Goal: Task Accomplishment & Management: Use online tool/utility

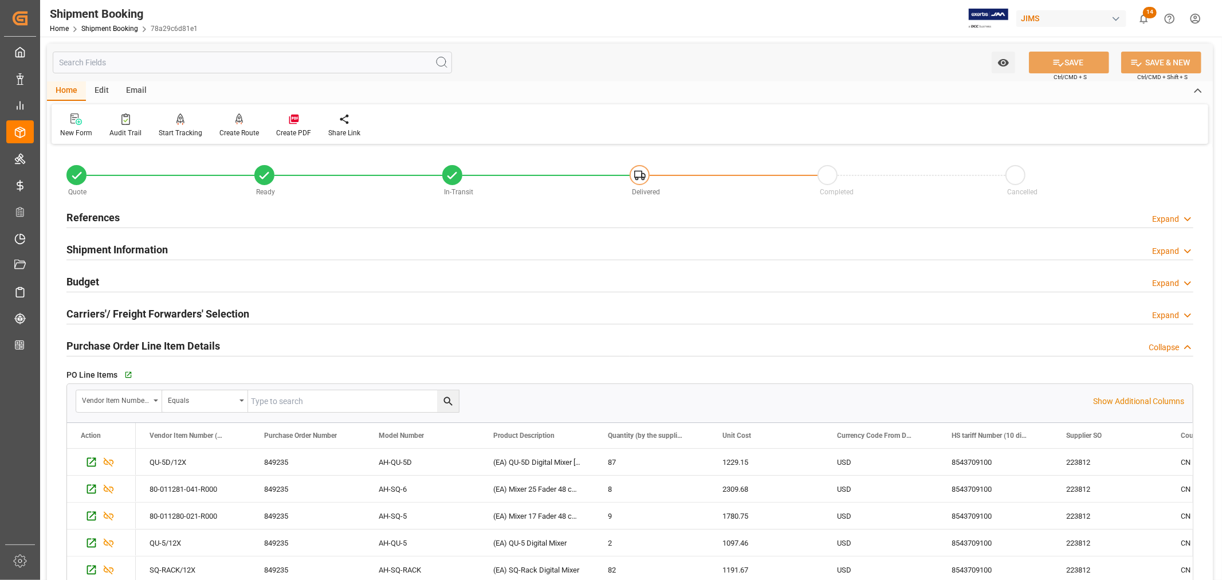
scroll to position [64, 0]
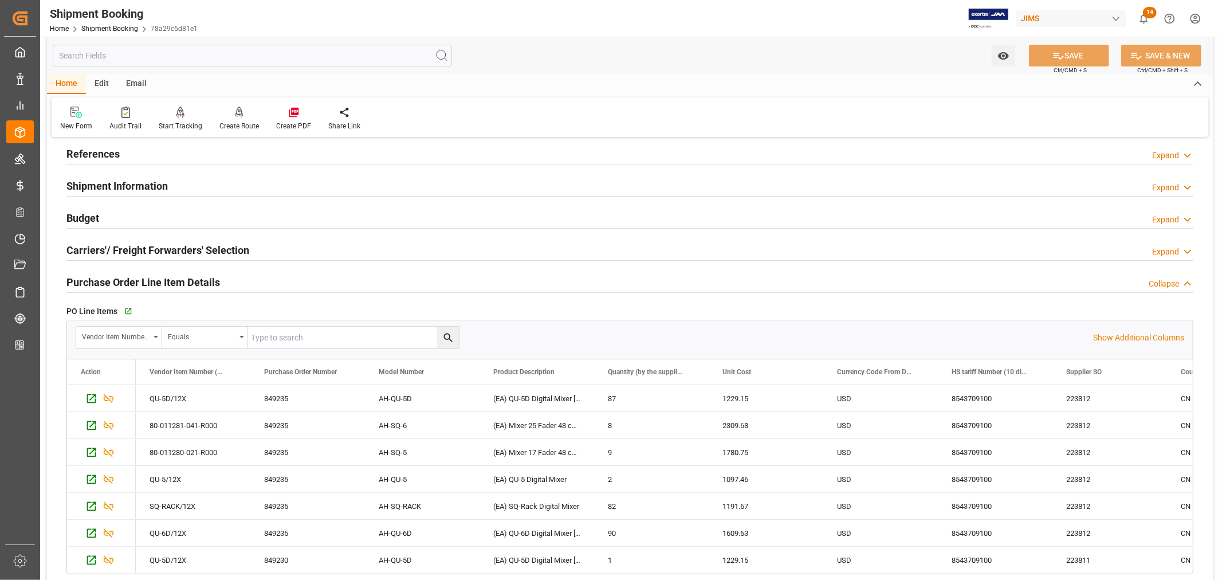
click at [172, 278] on h2 "Purchase Order Line Item Details" at bounding box center [143, 281] width 154 height 15
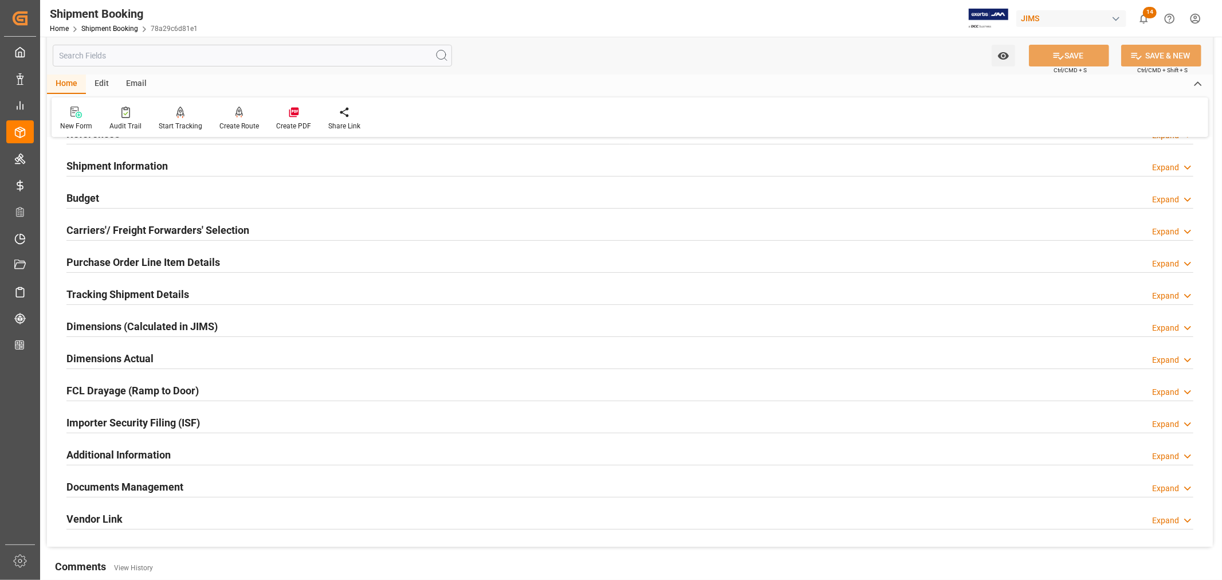
scroll to position [0, 0]
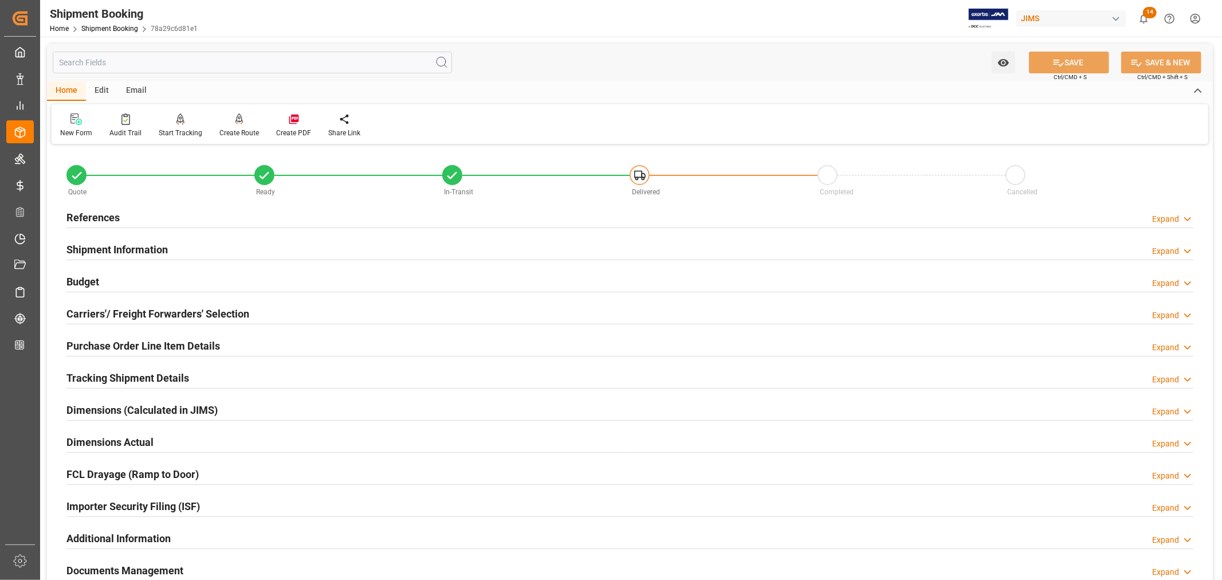
click at [99, 212] on h2 "References" at bounding box center [92, 217] width 53 height 15
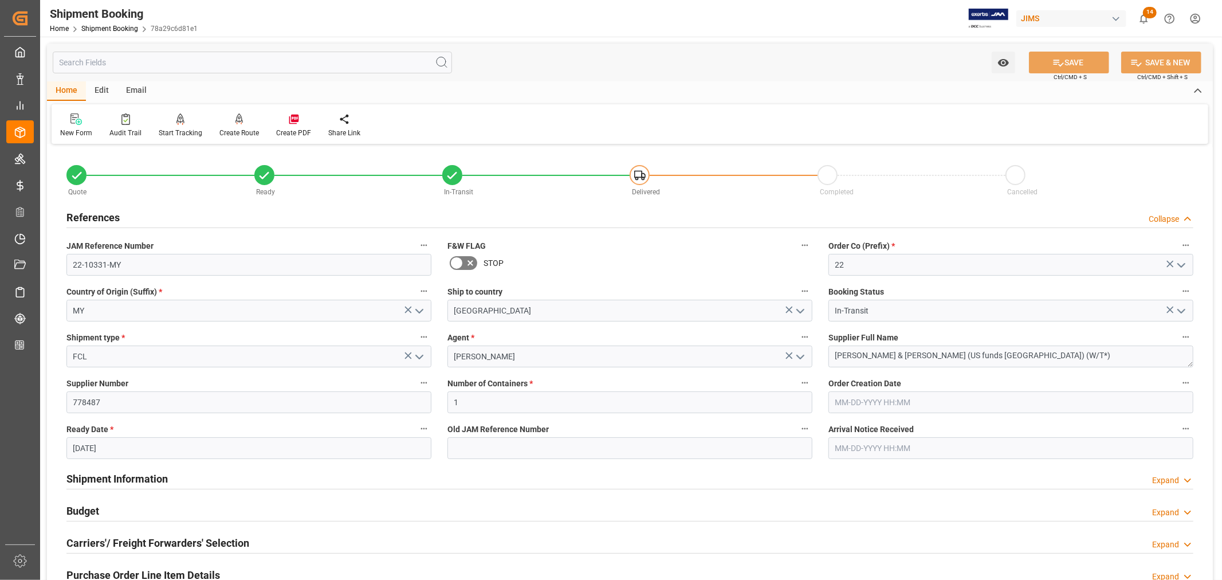
click at [99, 212] on h2 "References" at bounding box center [92, 217] width 53 height 15
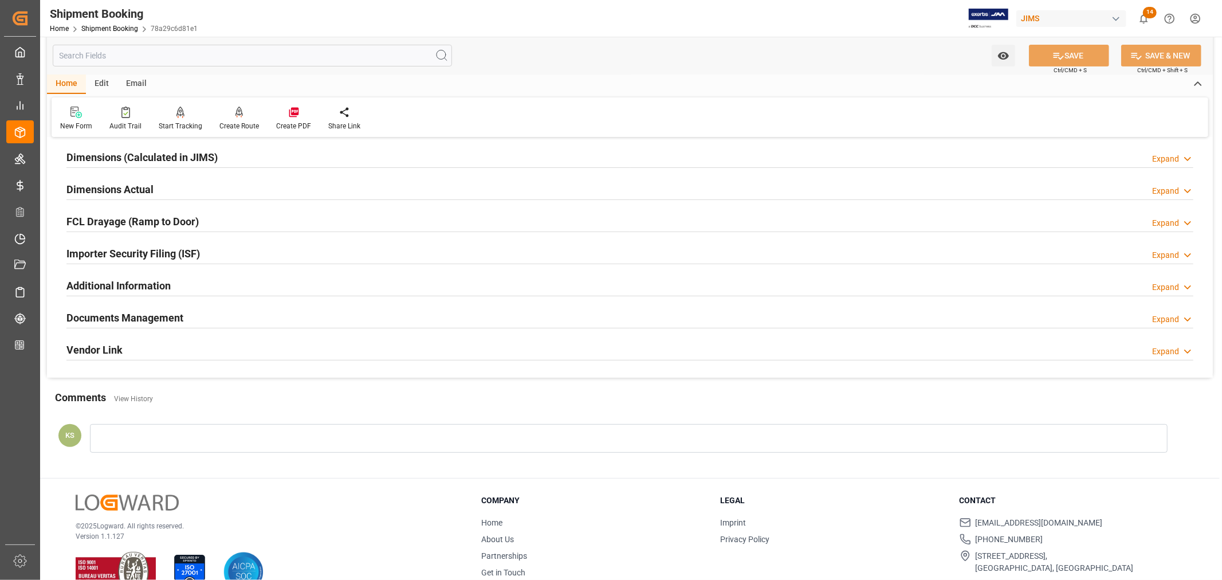
scroll to position [254, 0]
click at [328, 318] on div "Documents Management Expand" at bounding box center [629, 315] width 1127 height 22
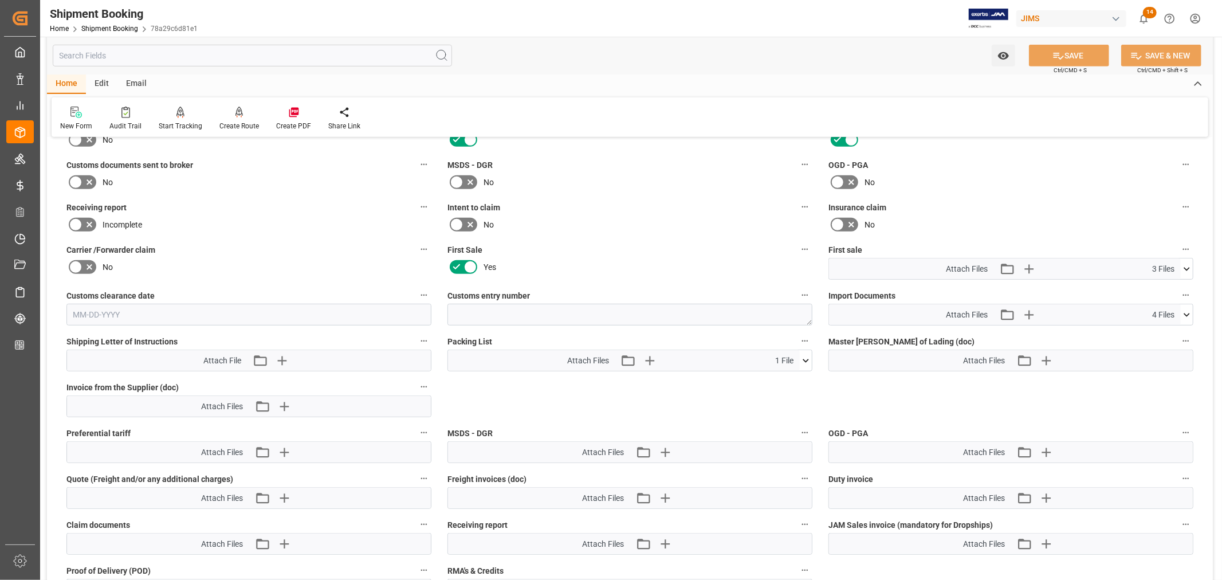
scroll to position [509, 0]
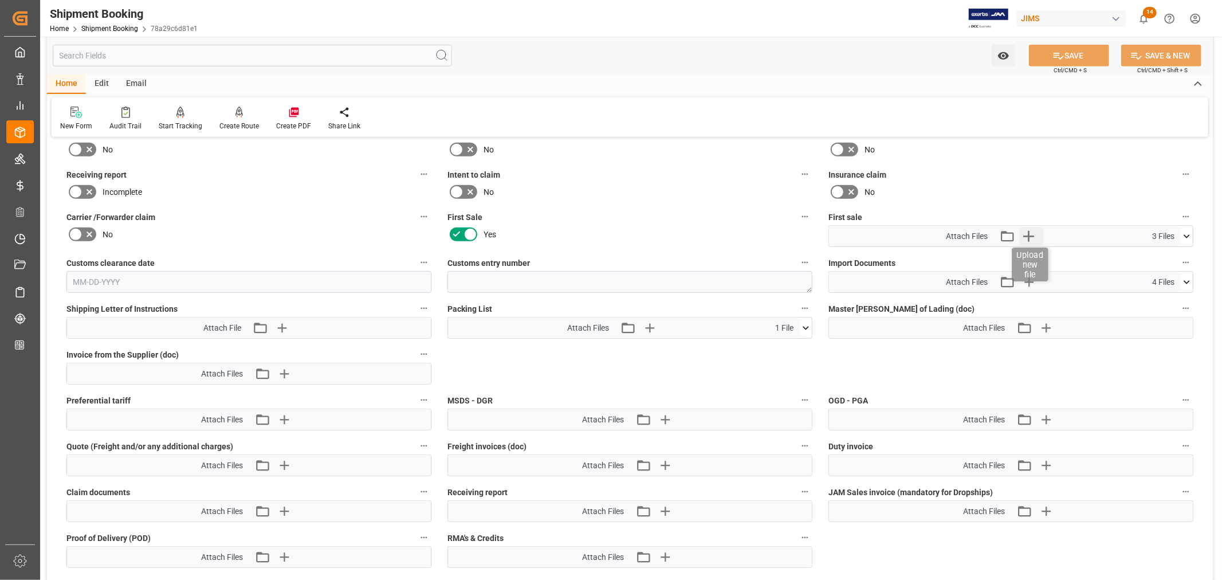
click at [1029, 232] on icon "button" at bounding box center [1028, 236] width 11 height 11
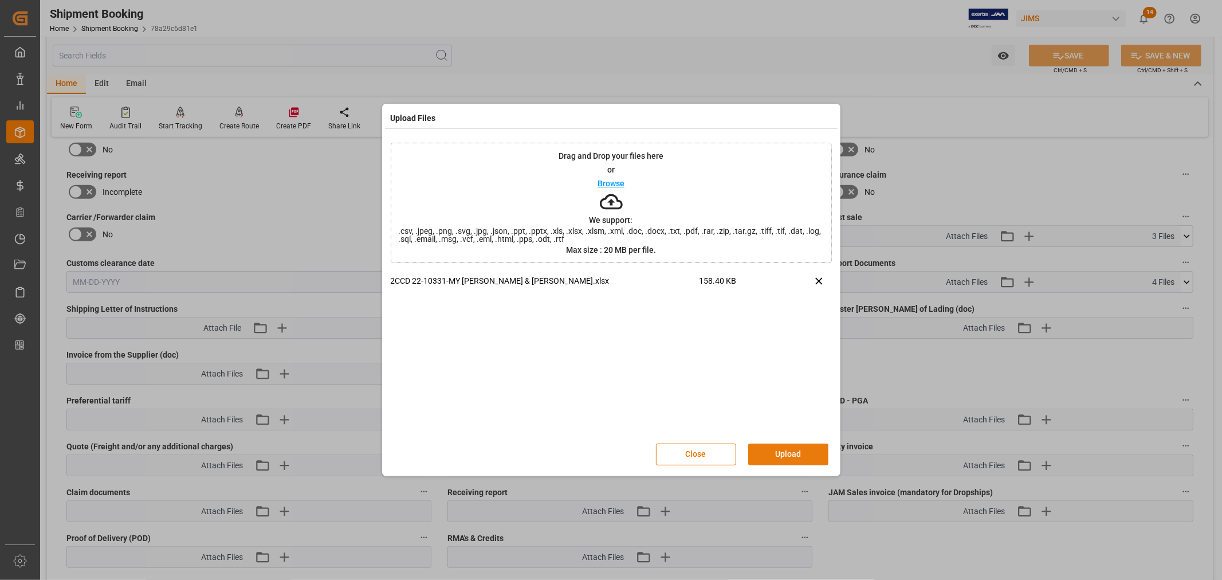
click at [783, 454] on button "Upload" at bounding box center [788, 454] width 80 height 22
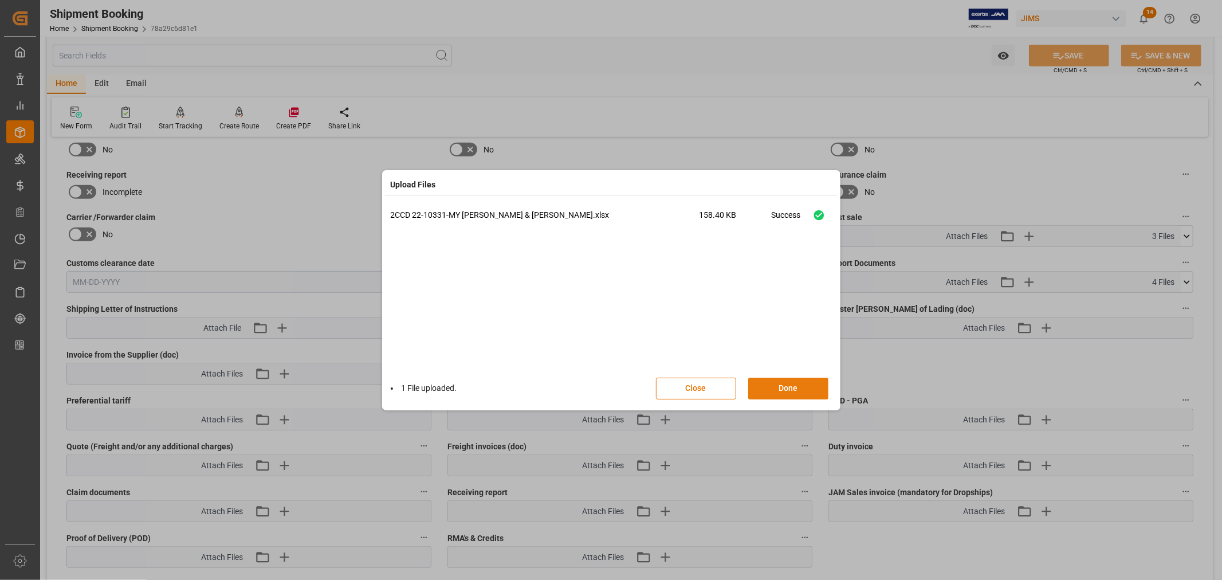
click at [793, 388] on button "Done" at bounding box center [788, 389] width 80 height 22
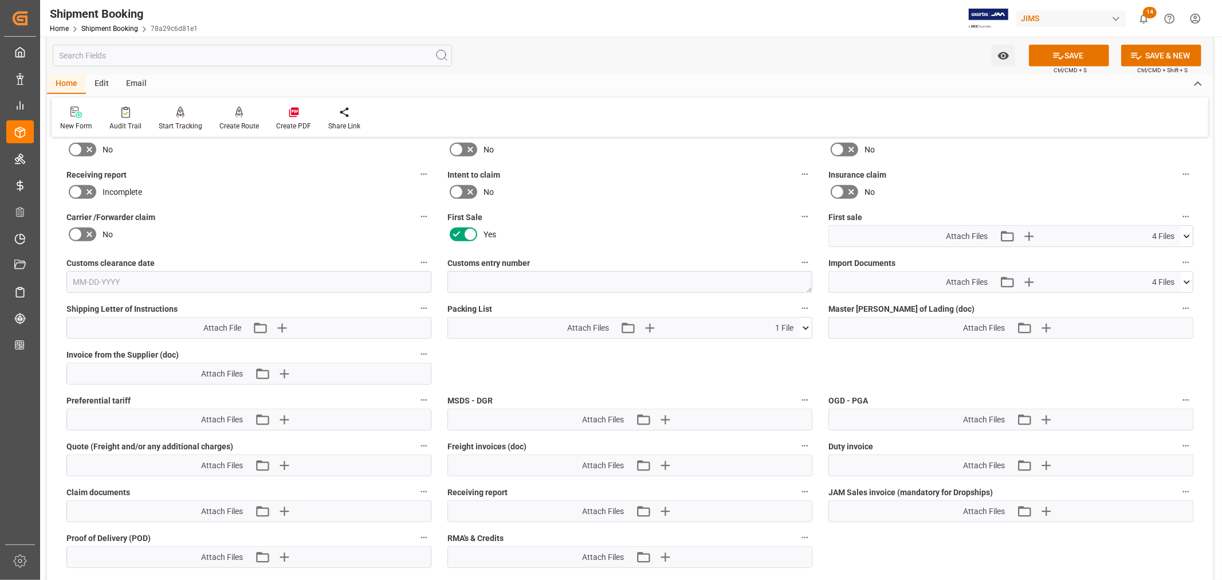
scroll to position [445, 0]
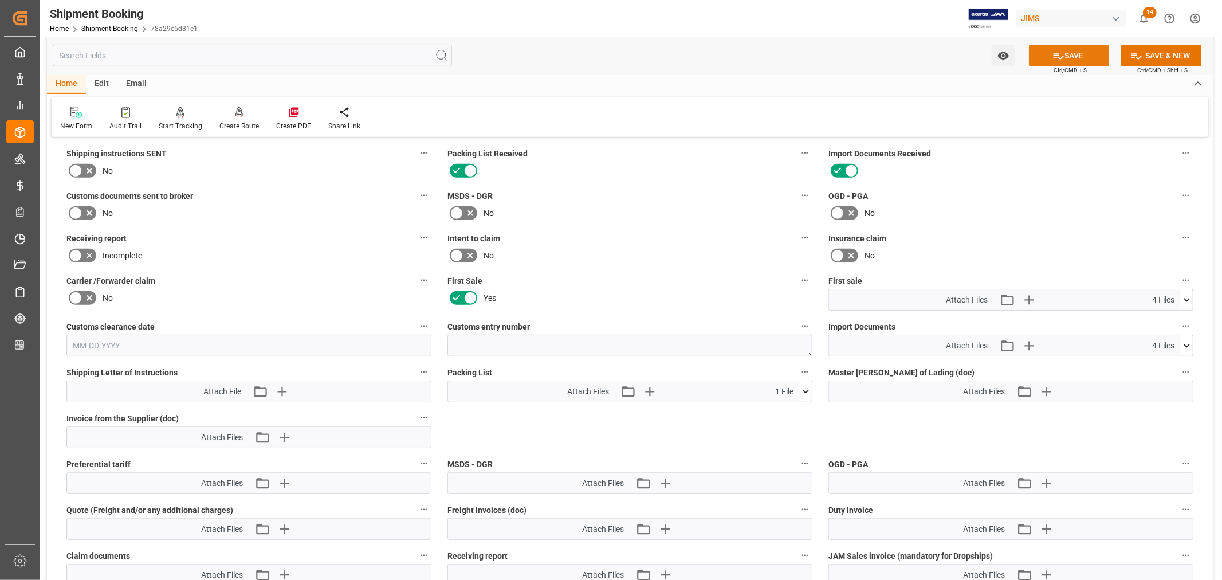
click at [1072, 54] on button "SAVE" at bounding box center [1069, 56] width 80 height 22
click at [1186, 294] on icon at bounding box center [1187, 300] width 12 height 12
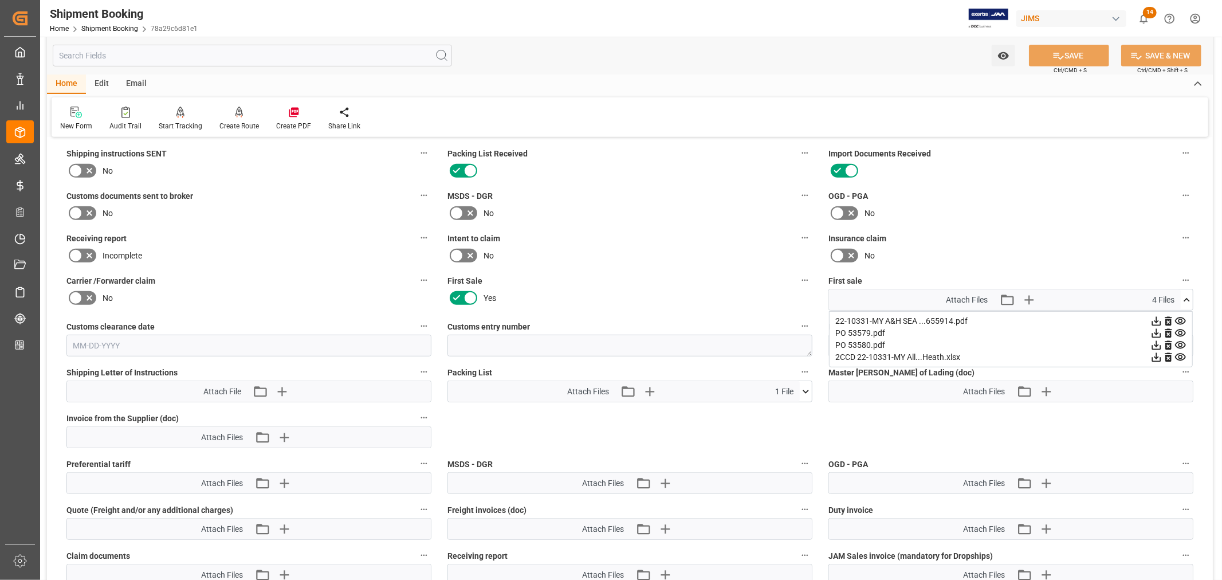
click at [1186, 294] on icon at bounding box center [1187, 300] width 12 height 12
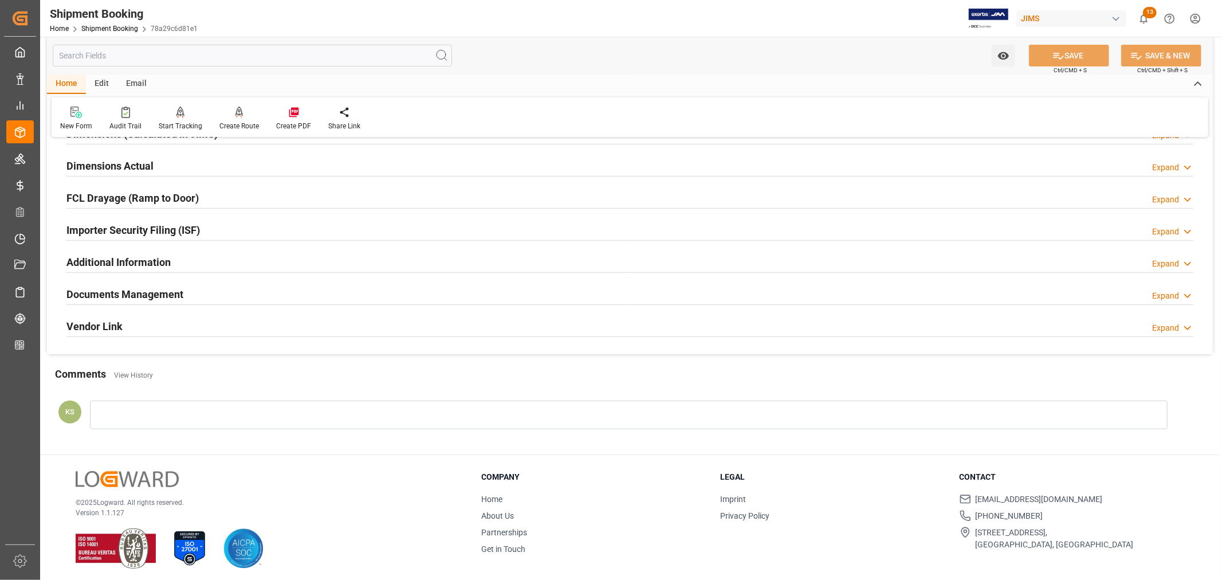
scroll to position [281, 0]
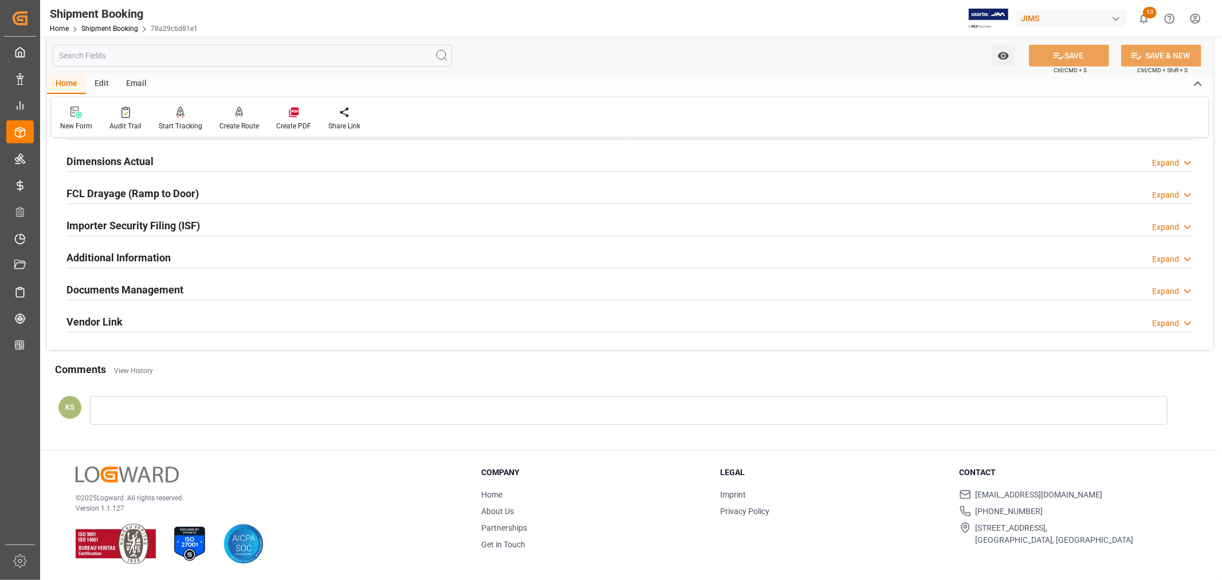
click at [247, 292] on div "Documents Management Expand" at bounding box center [629, 289] width 1127 height 22
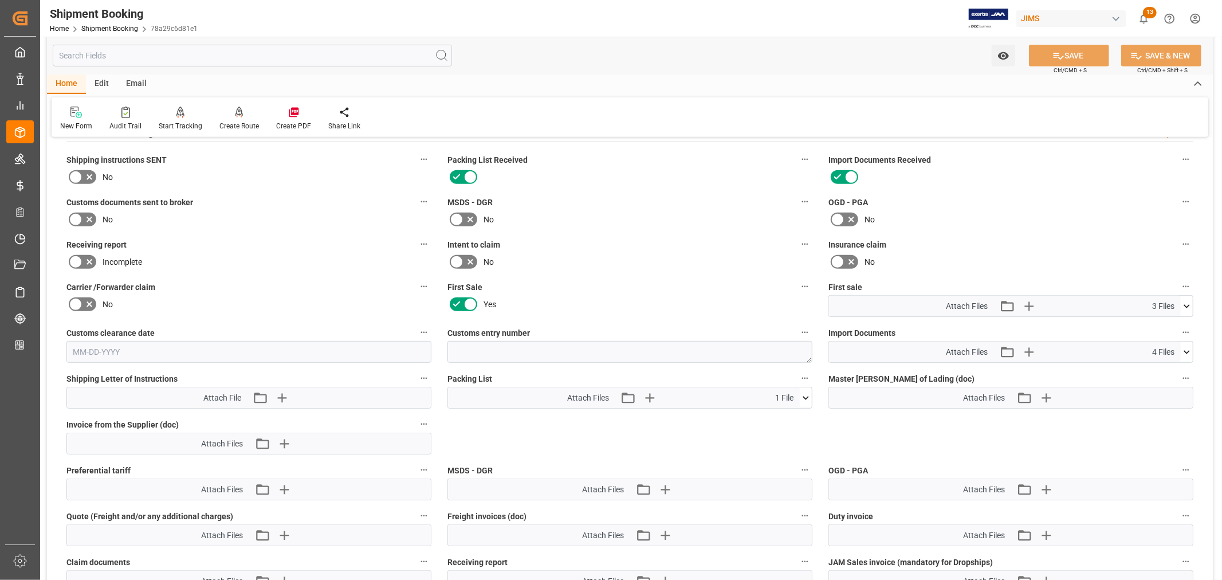
scroll to position [408, 0]
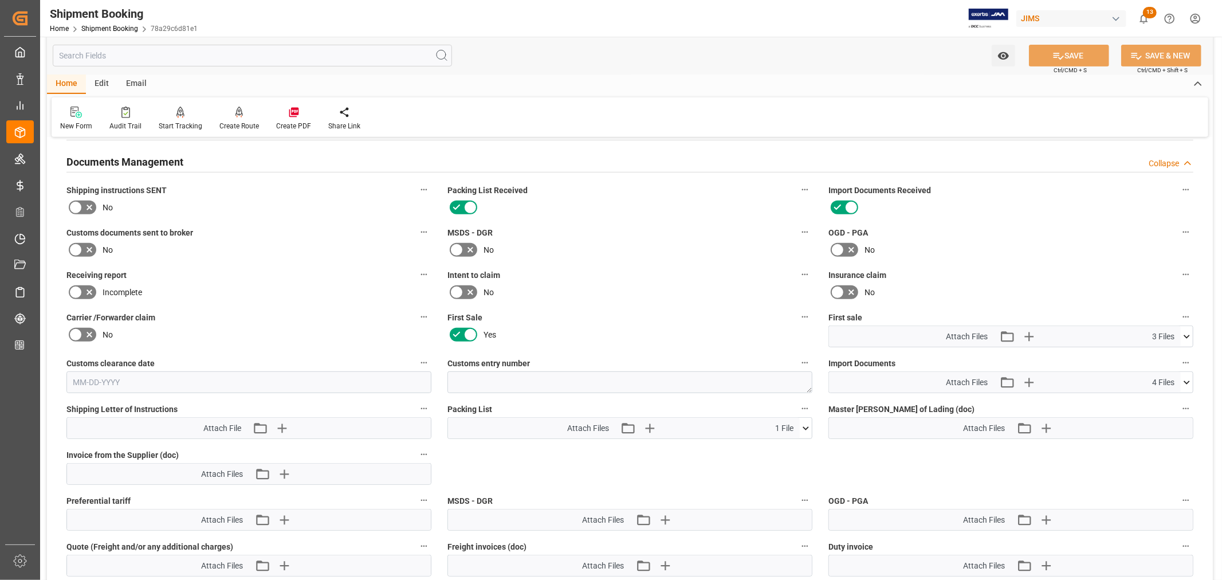
click at [133, 162] on h2 "Documents Management" at bounding box center [124, 161] width 117 height 15
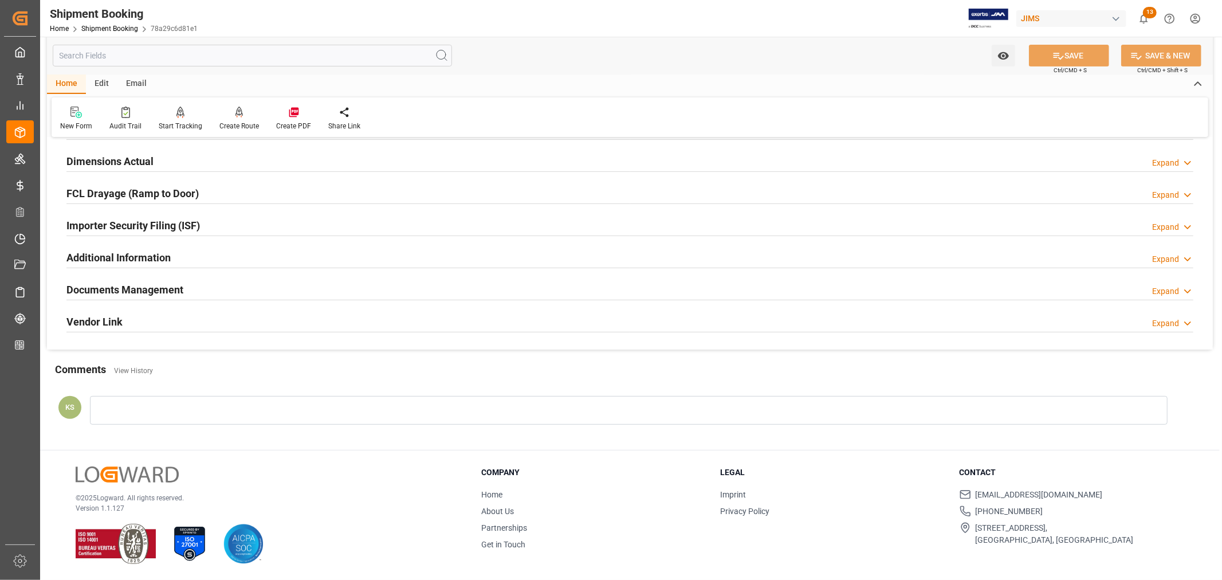
scroll to position [0, 0]
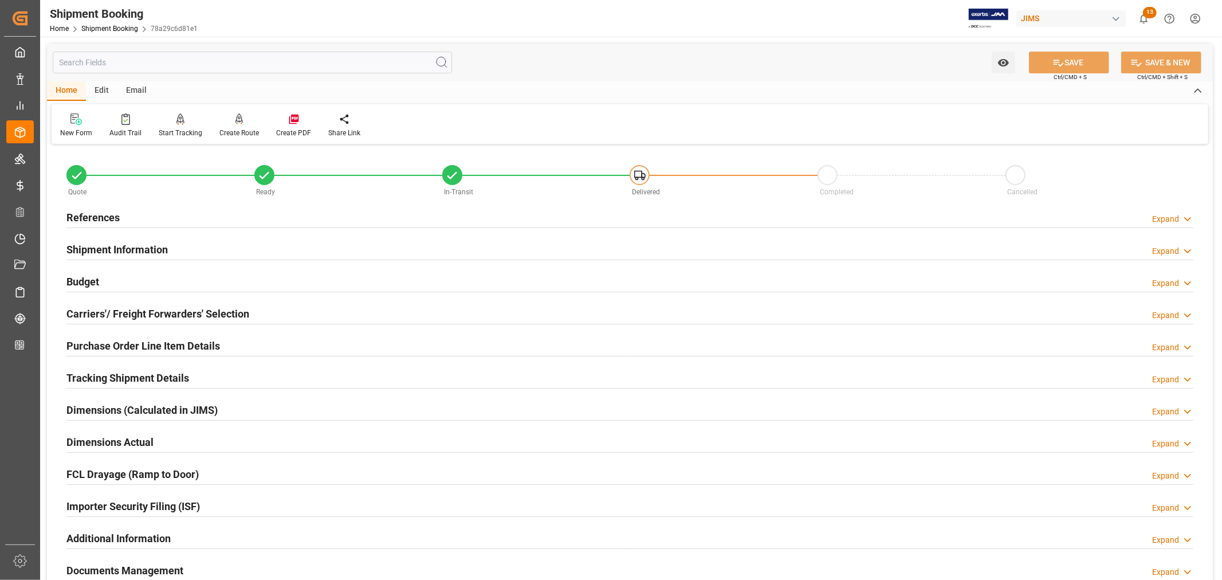
click at [105, 214] on h2 "References" at bounding box center [92, 217] width 53 height 15
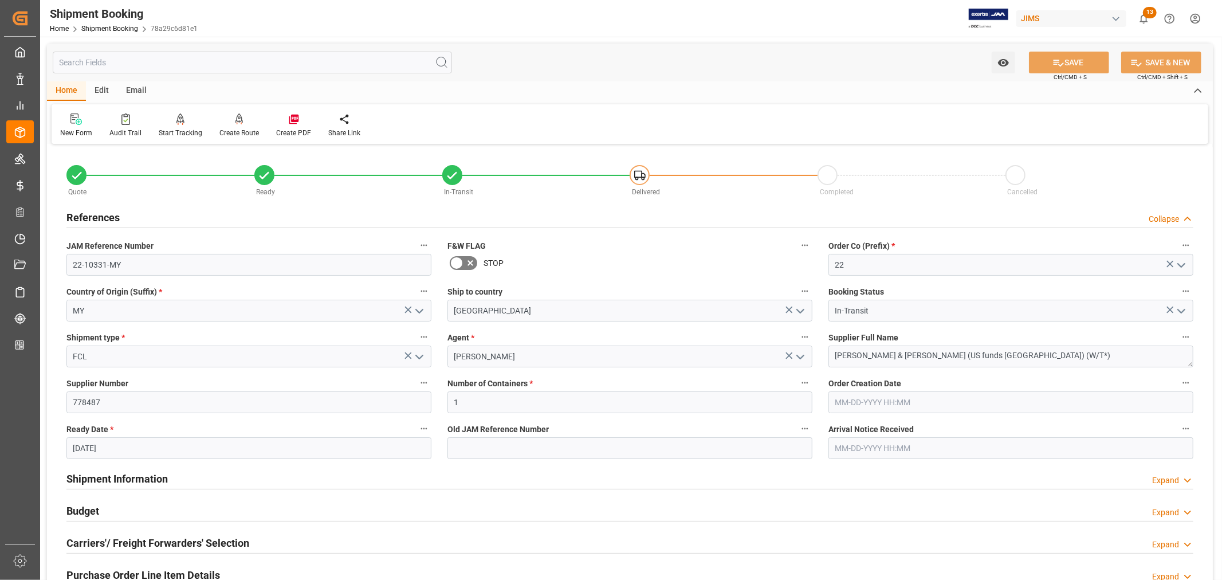
click at [105, 214] on h2 "References" at bounding box center [92, 217] width 53 height 15
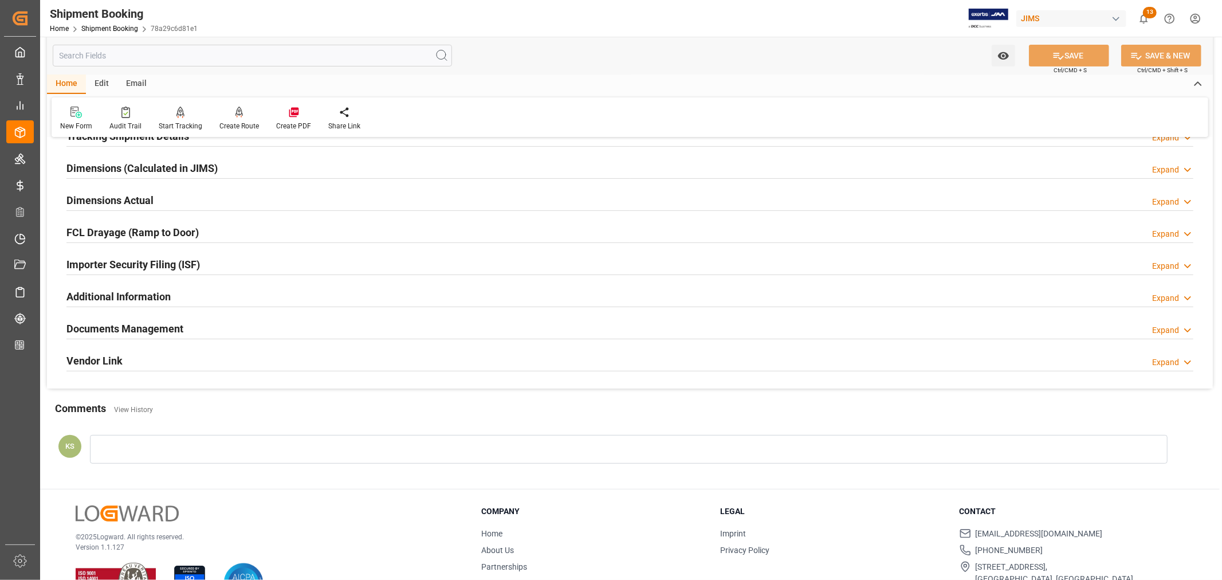
scroll to position [254, 0]
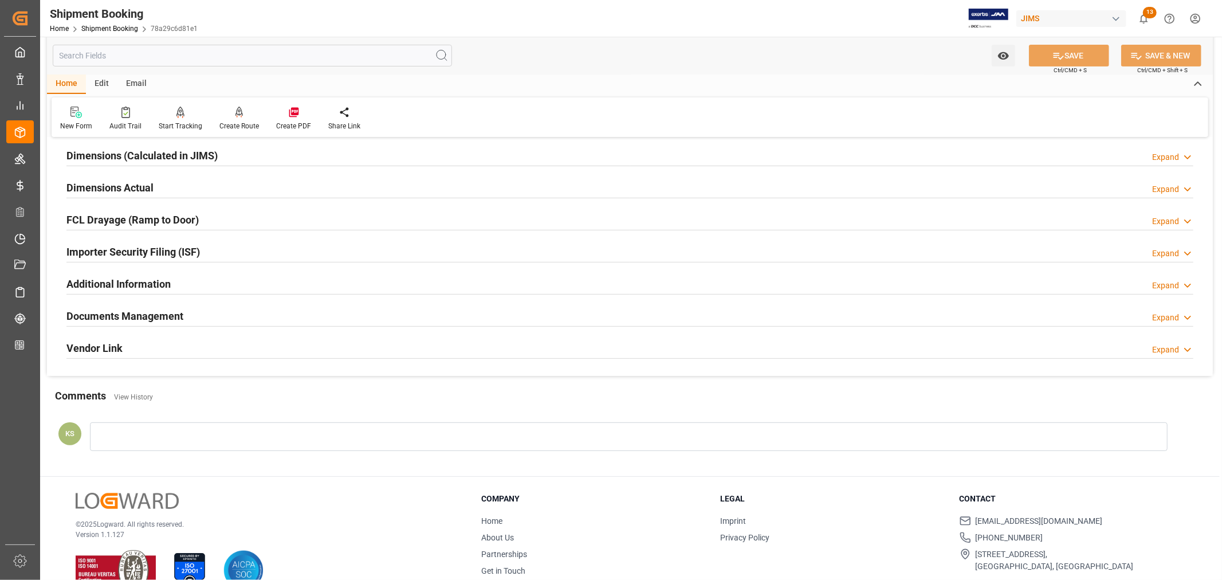
click at [195, 314] on div "Documents Management Expand" at bounding box center [629, 315] width 1127 height 22
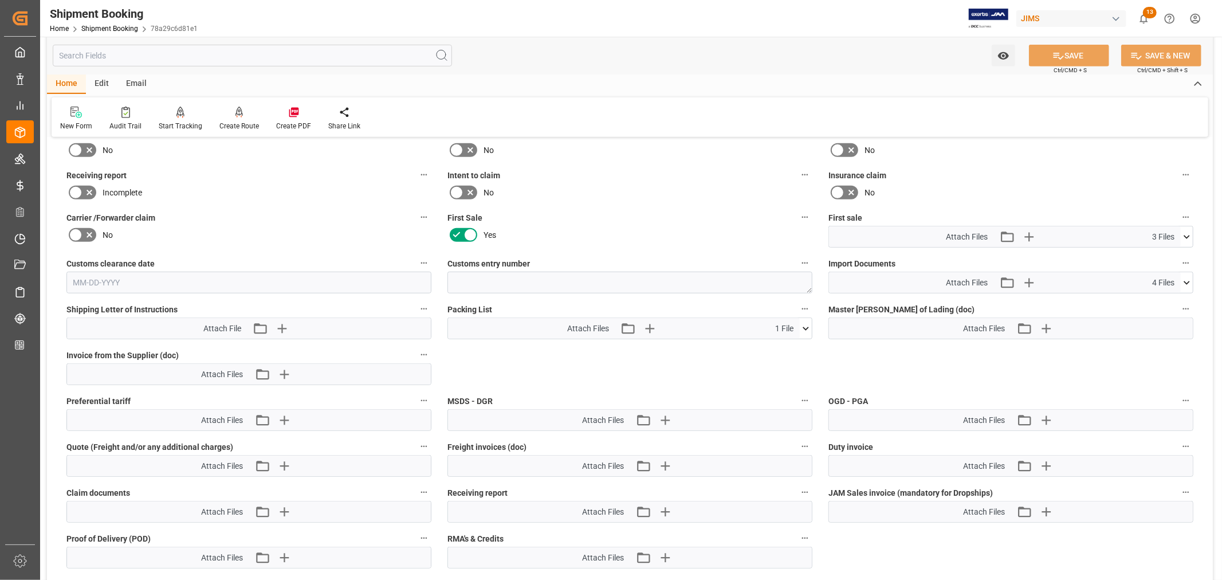
scroll to position [509, 0]
click at [1184, 233] on icon at bounding box center [1187, 236] width 12 height 12
click at [1184, 234] on icon at bounding box center [1186, 235] width 6 height 3
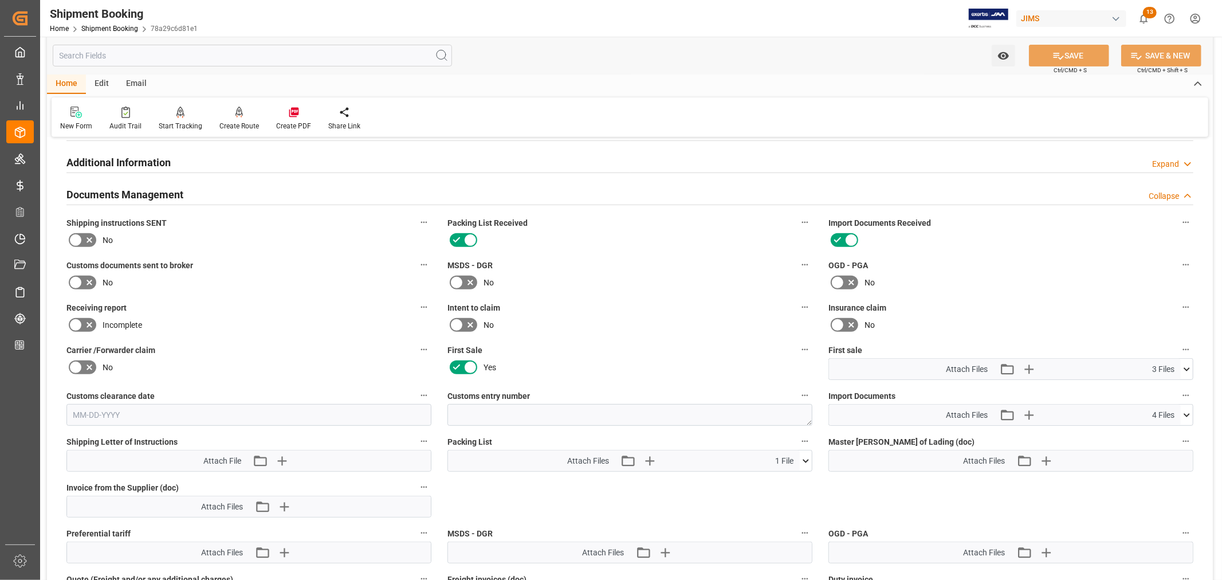
scroll to position [318, 0]
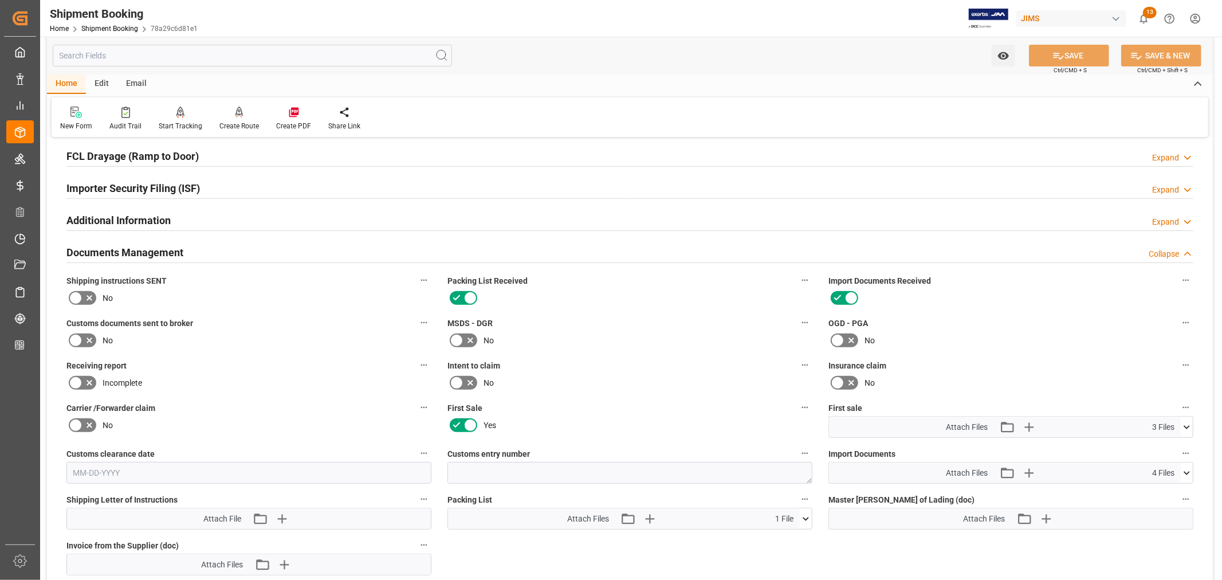
click at [203, 251] on div "Documents Management Collapse" at bounding box center [629, 252] width 1127 height 22
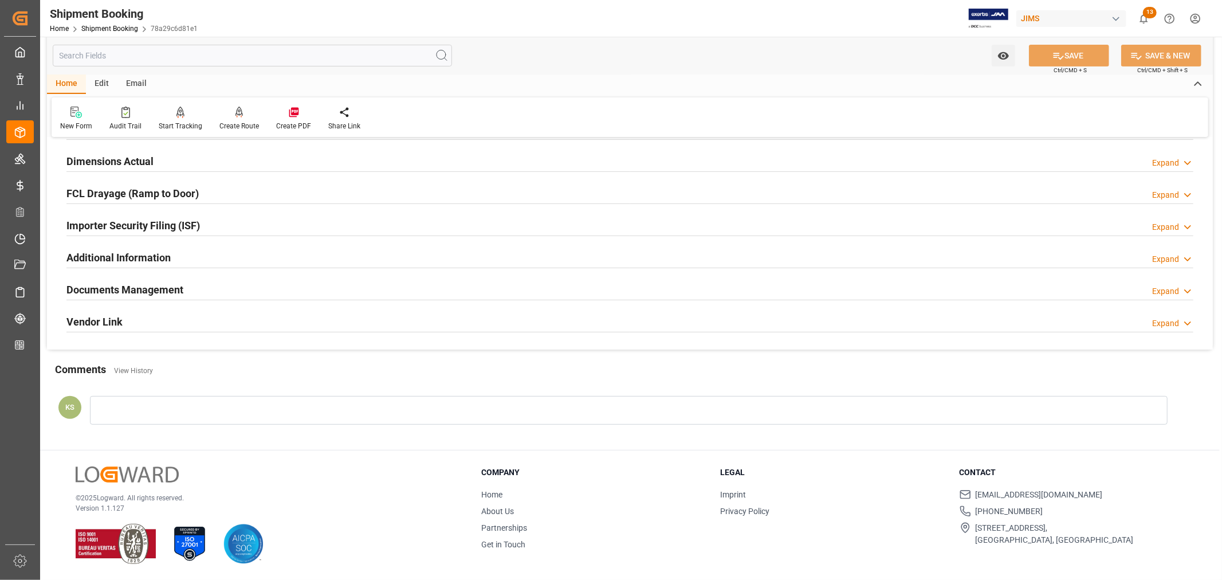
scroll to position [0, 0]
